Goal: Information Seeking & Learning: Learn about a topic

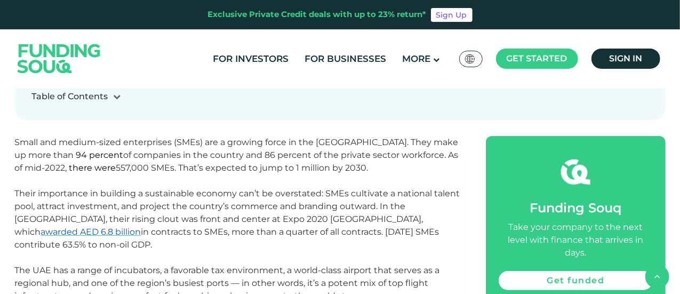
scroll to position [320, 0]
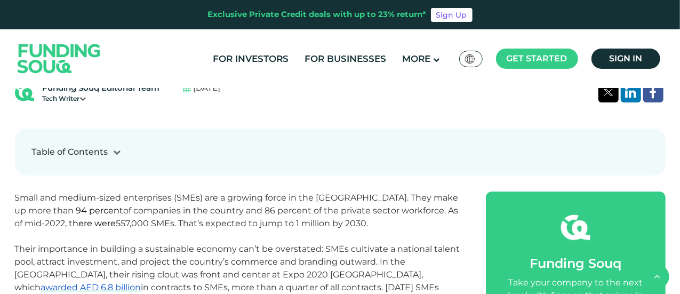
drag, startPoint x: 213, startPoint y: 217, endPoint x: 317, endPoint y: 218, distance: 104.5
click at [317, 218] on p "Small and medium-sized enterprises (SMEs) are a growing force in the [GEOGRAPHI…" at bounding box center [238, 210] width 447 height 38
click at [318, 218] on p "Small and medium-sized enterprises (SMEs) are a growing force in the [GEOGRAPHI…" at bounding box center [238, 210] width 447 height 38
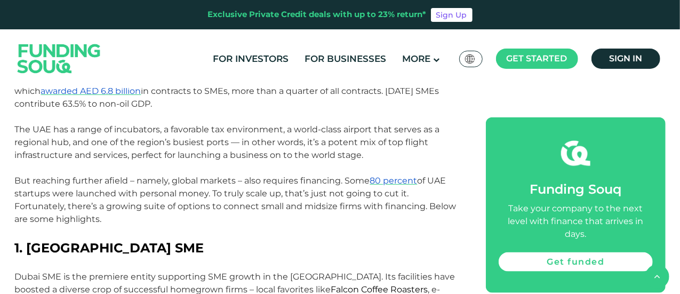
scroll to position [533, 0]
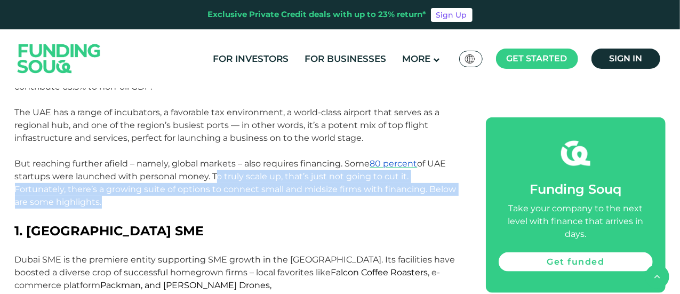
drag, startPoint x: 216, startPoint y: 164, endPoint x: 418, endPoint y: 195, distance: 204.5
click at [418, 195] on p "But reaching further afield – namely, global markets – also requires financing.…" at bounding box center [238, 182] width 447 height 51
click at [318, 192] on p "But reaching further afield – namely, global markets – also requires financing.…" at bounding box center [238, 182] width 447 height 51
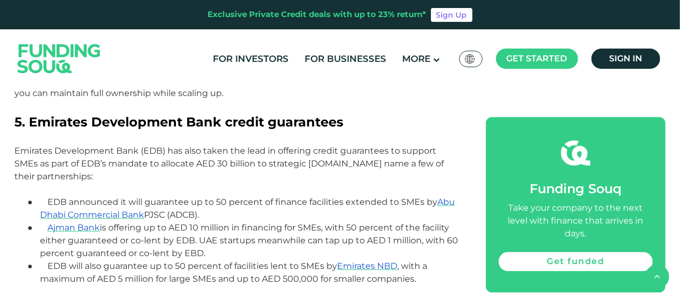
scroll to position [1280, 0]
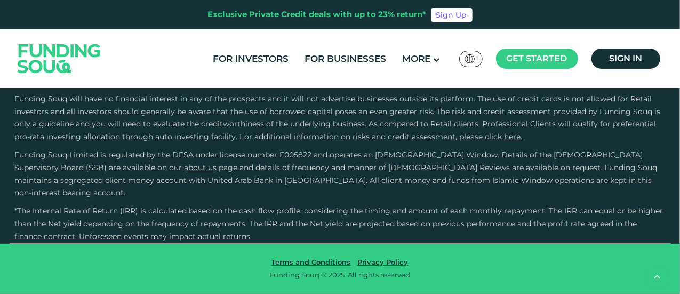
scroll to position [1756, 0]
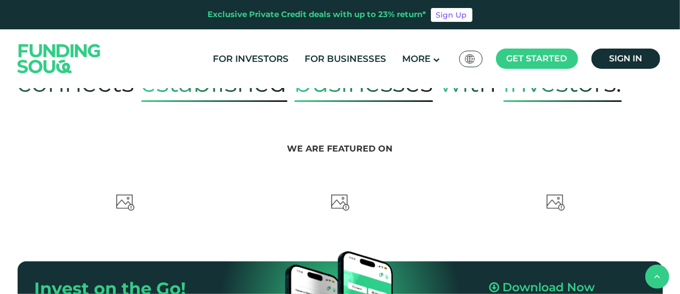
scroll to position [533, 0]
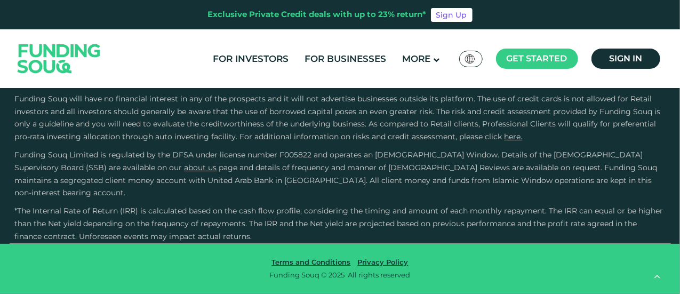
type tc-range-slider "4"
